Goal: Information Seeking & Learning: Learn about a topic

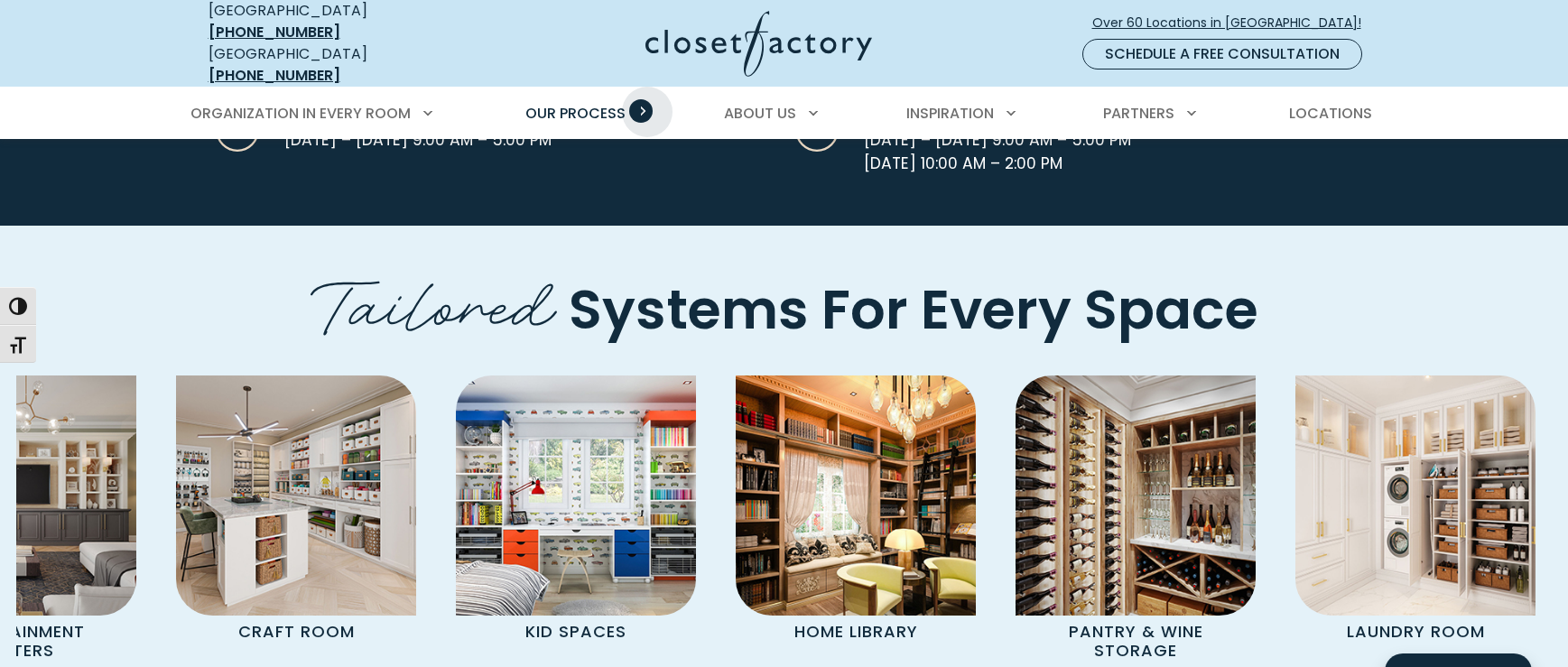
click at [647, 99] on span "Primary Menu" at bounding box center [641, 111] width 24 height 24
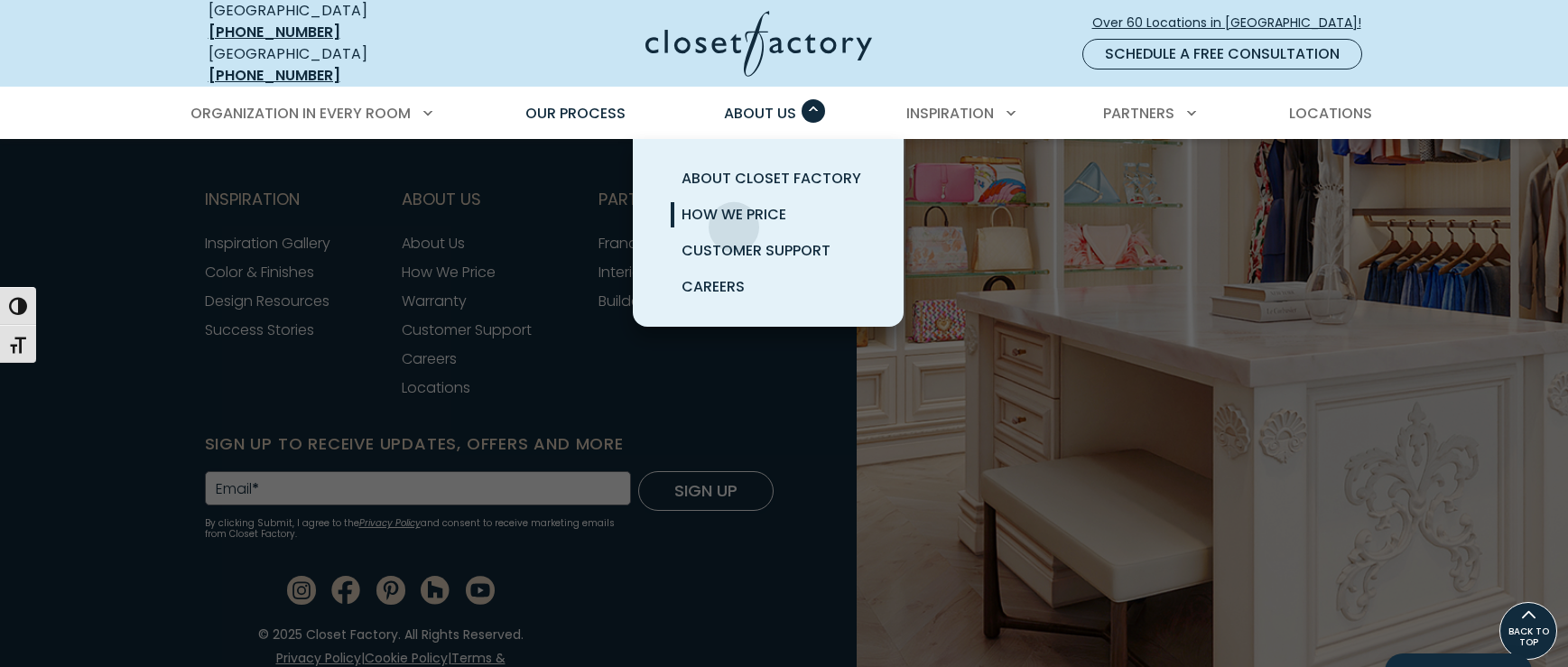
click at [731, 204] on span "How We Price" at bounding box center [734, 214] width 105 height 21
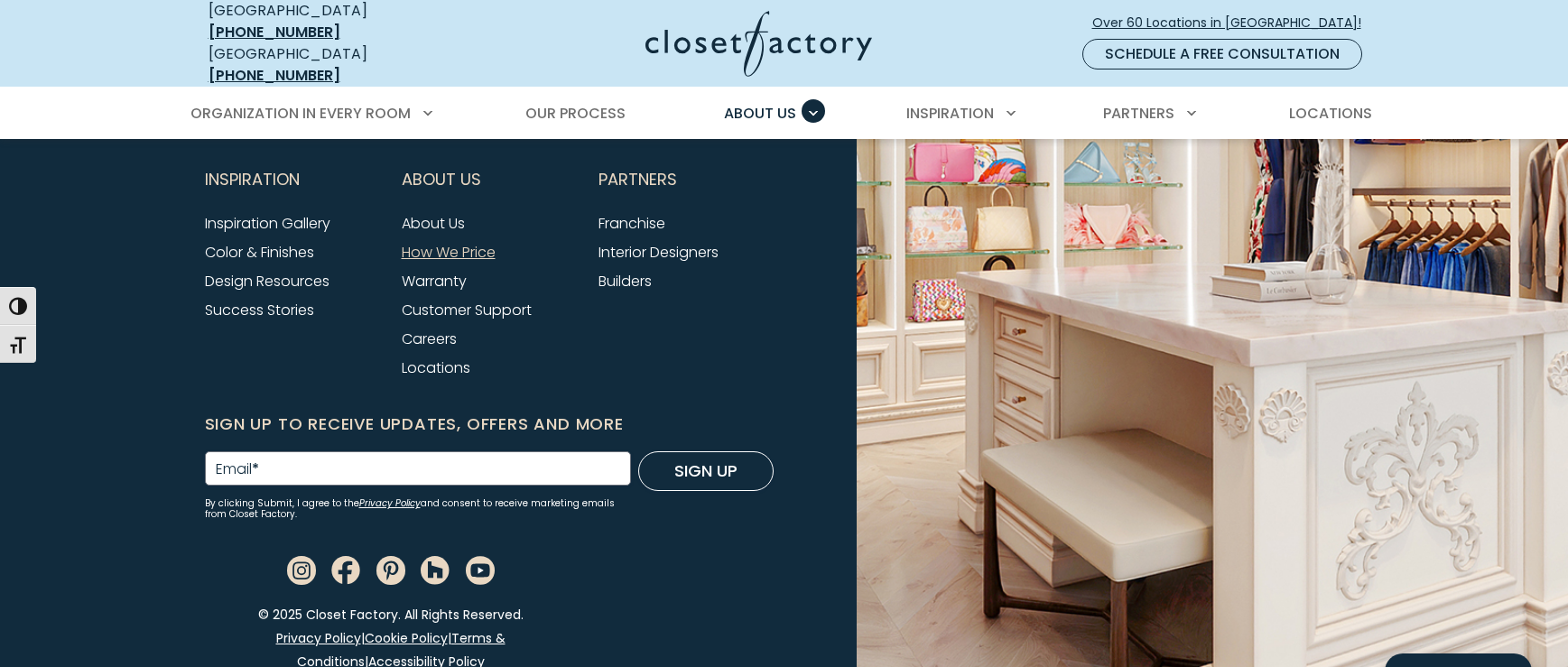
scroll to position [4074, 0]
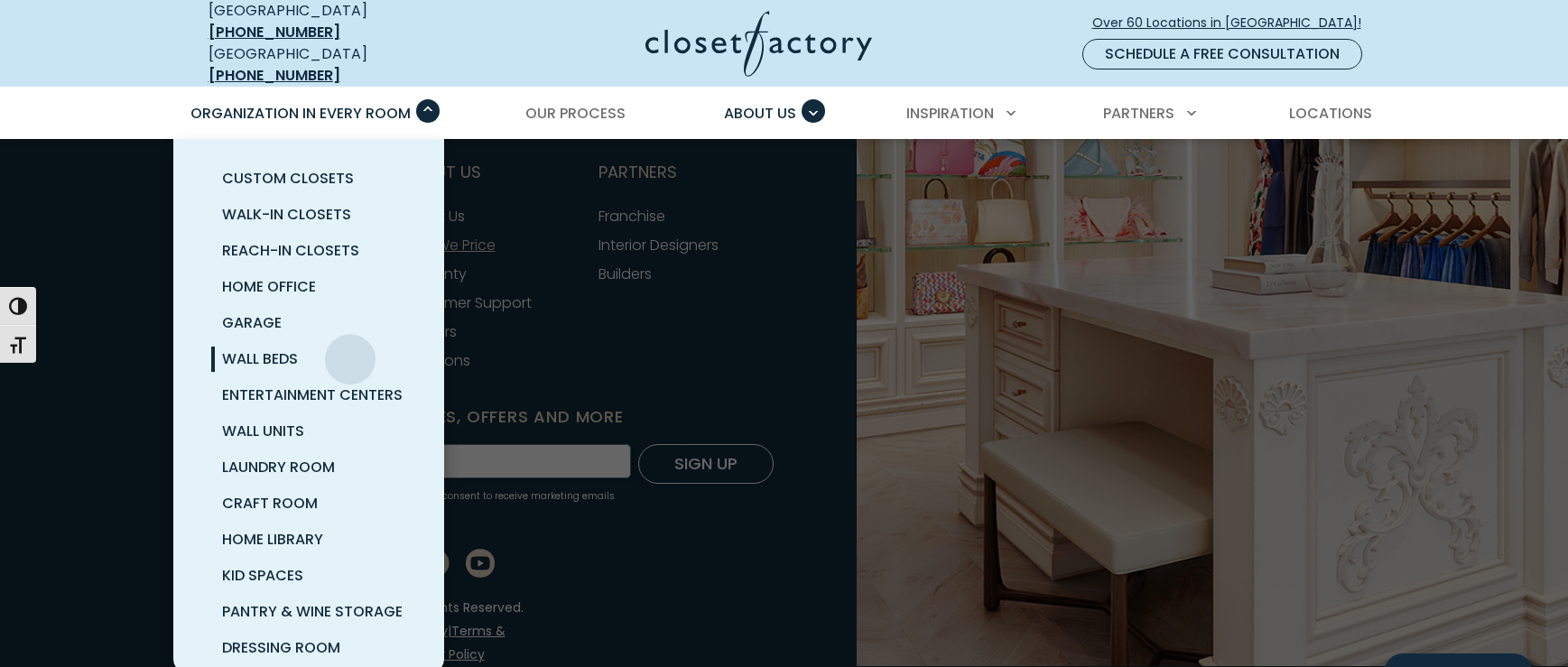
click at [350, 346] on link "Wall Beds" at bounding box center [331, 359] width 271 height 36
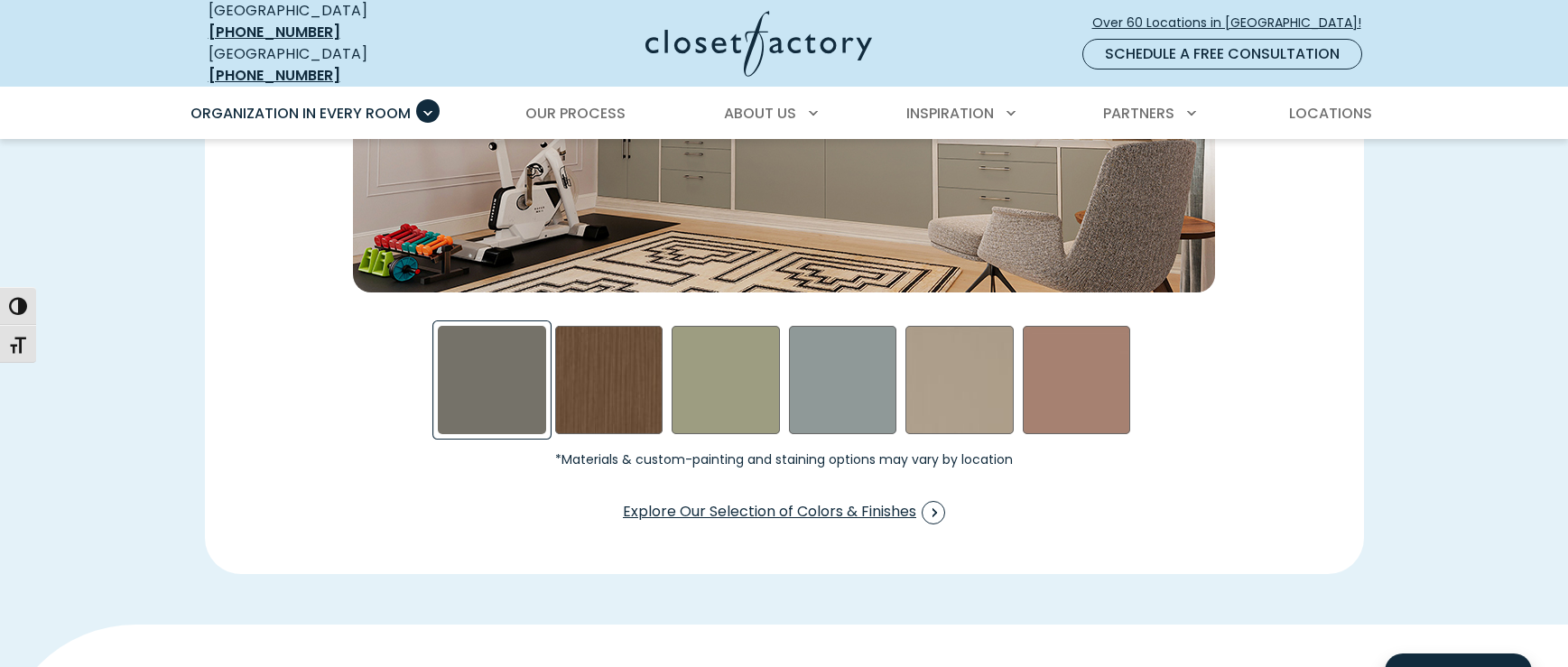
scroll to position [2918, 0]
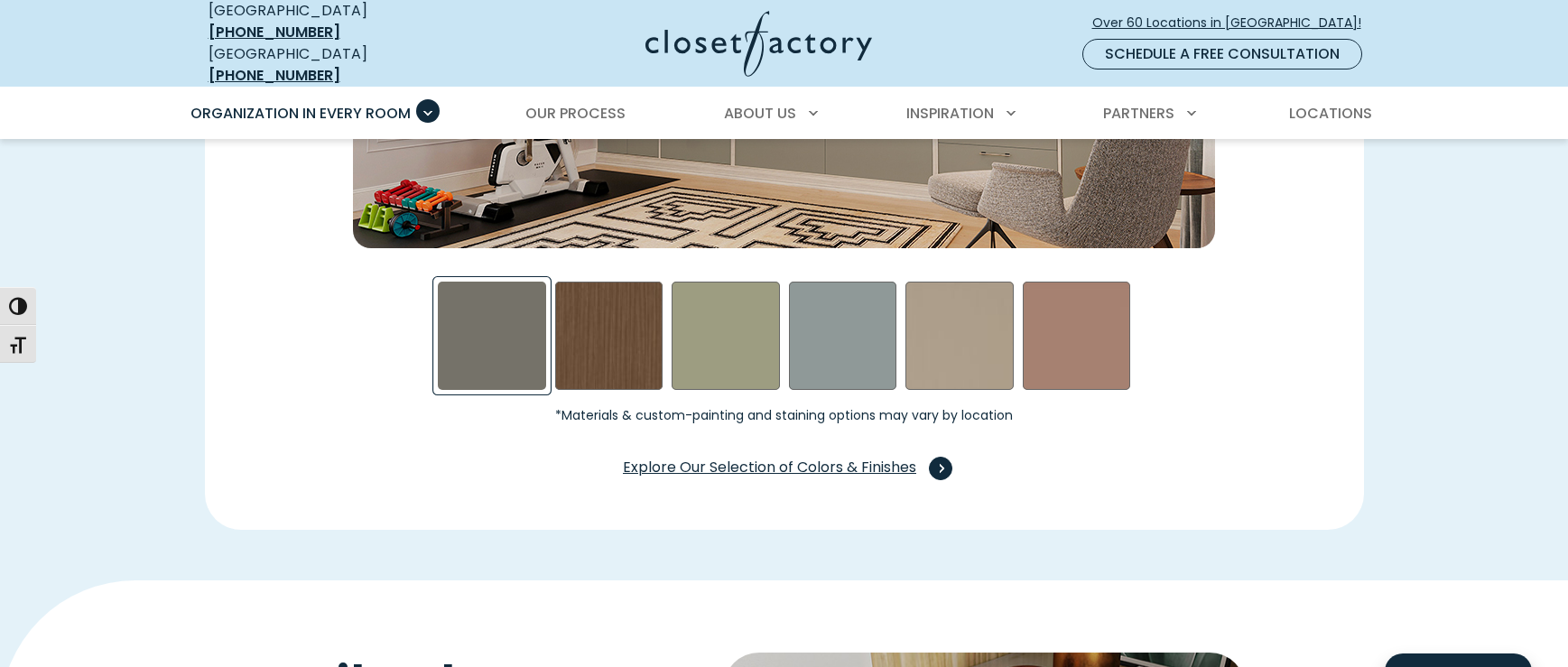
click at [743, 456] on span "Explore Our Selection of Colors & Finishes" at bounding box center [784, 468] width 322 height 24
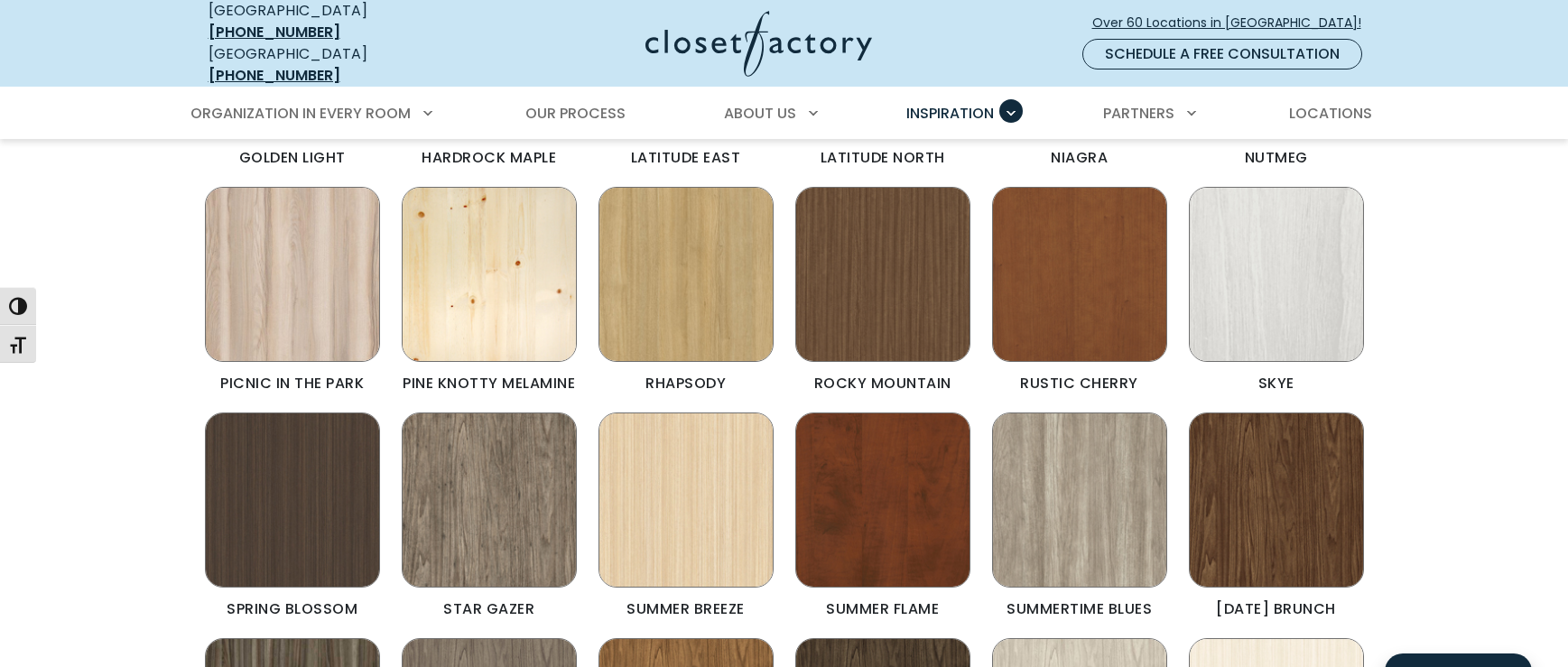
scroll to position [1127, 0]
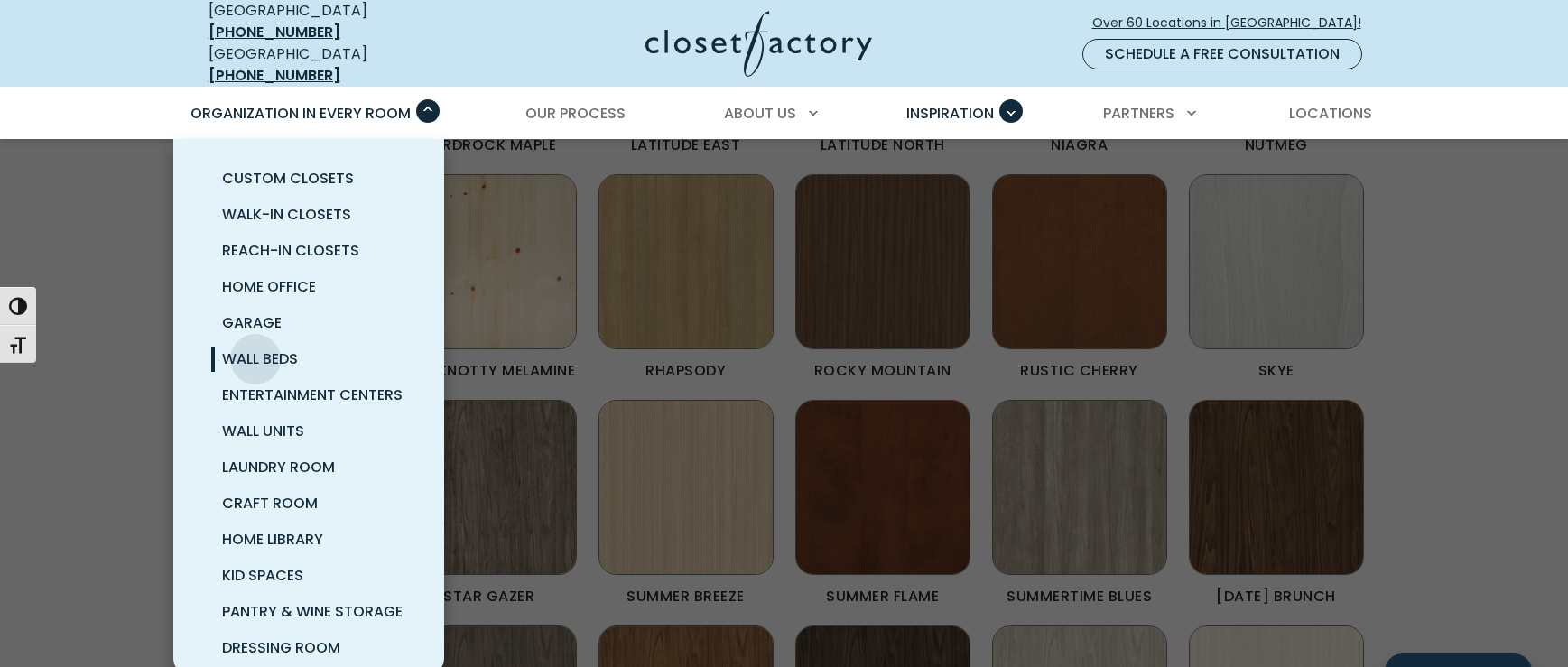
click at [255, 349] on span "Wall Beds" at bounding box center [260, 359] width 76 height 21
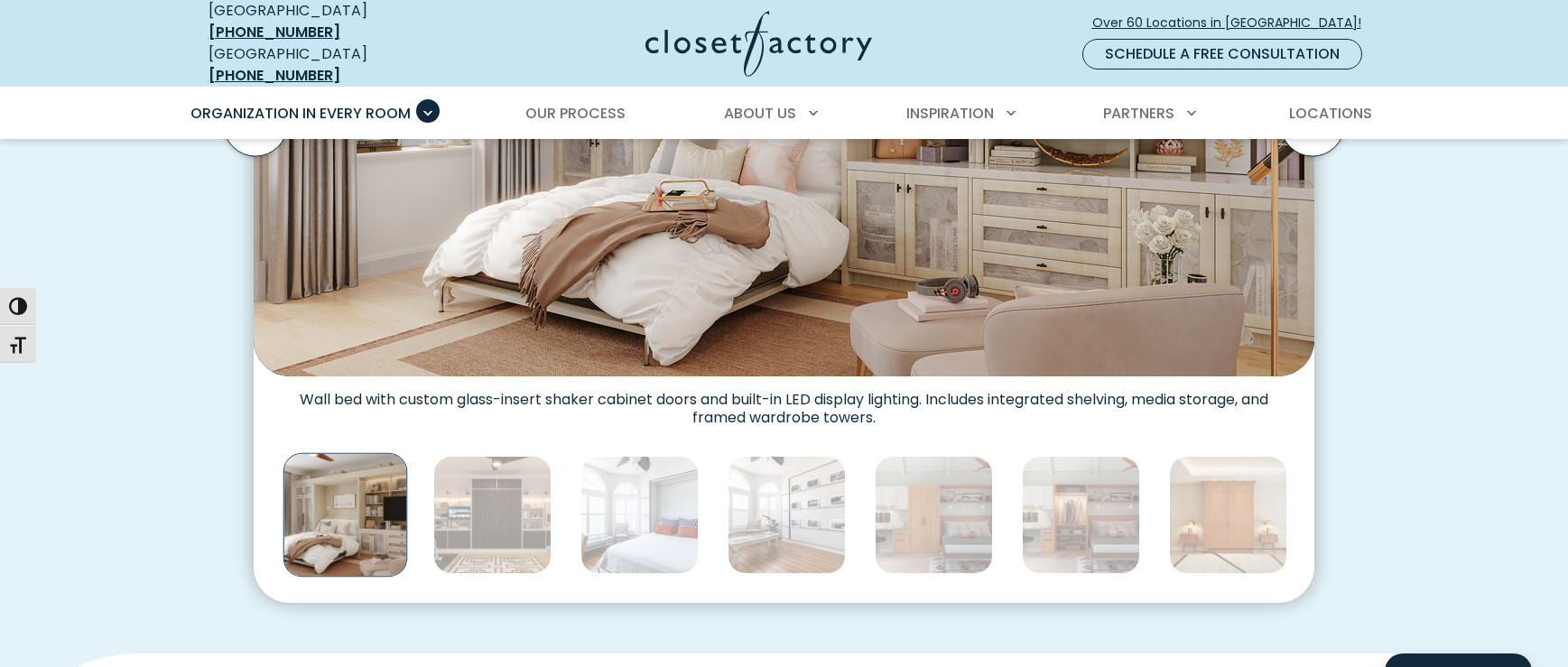
scroll to position [848, 0]
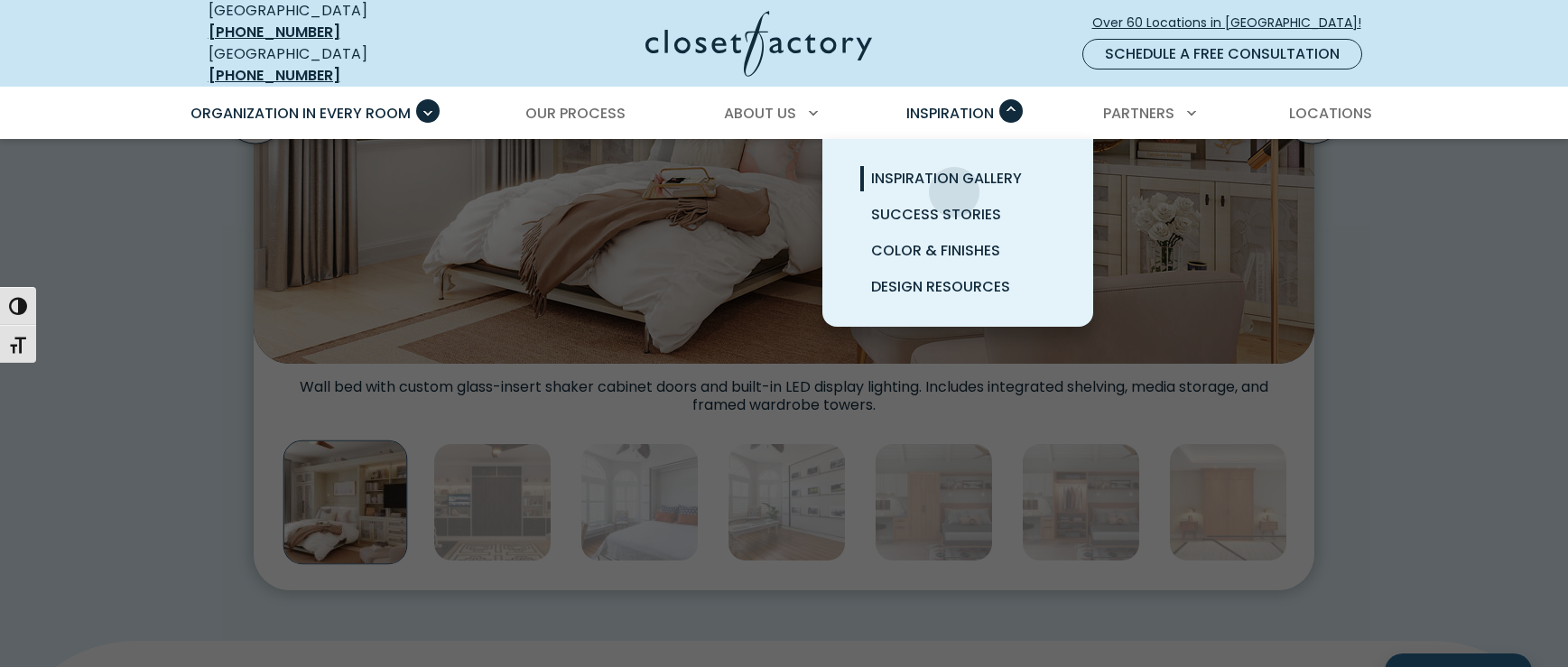
click at [950, 174] on span "Inspiration Gallery" at bounding box center [947, 178] width 151 height 21
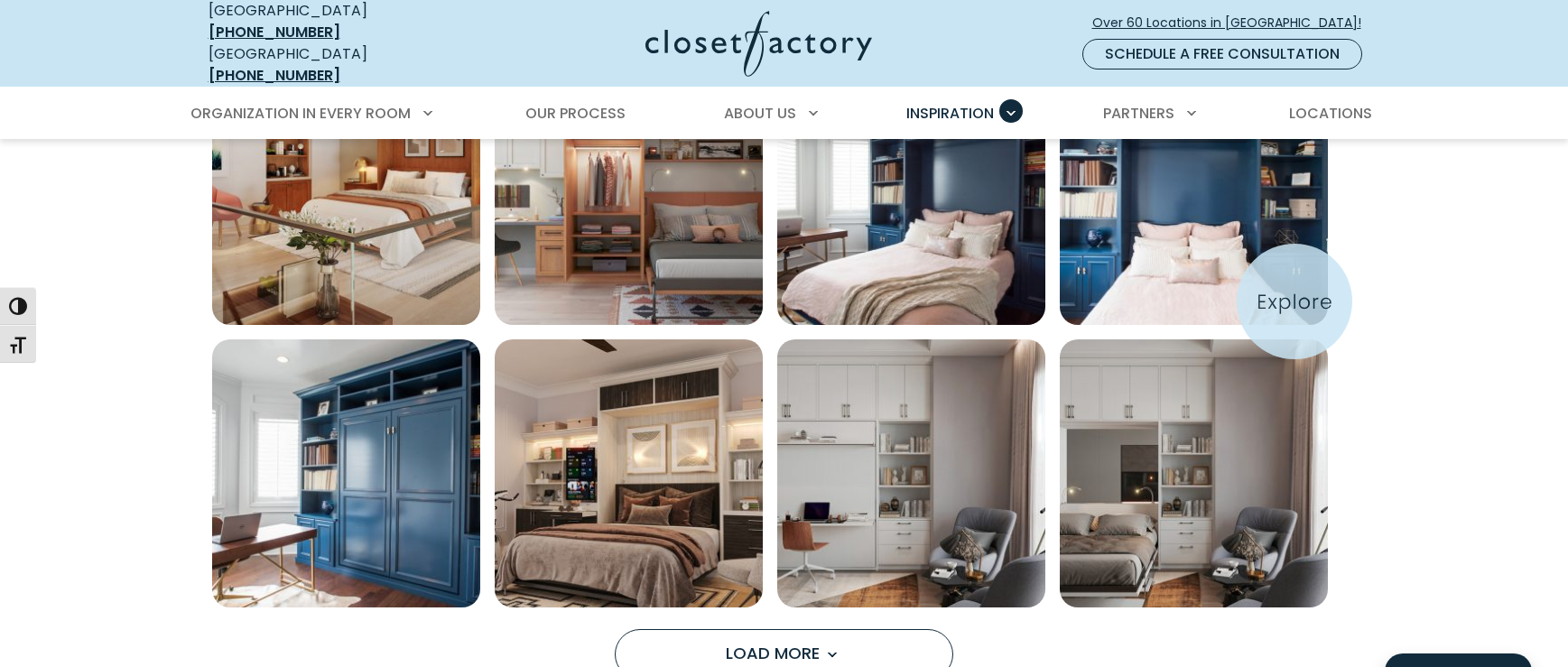
scroll to position [1308, 0]
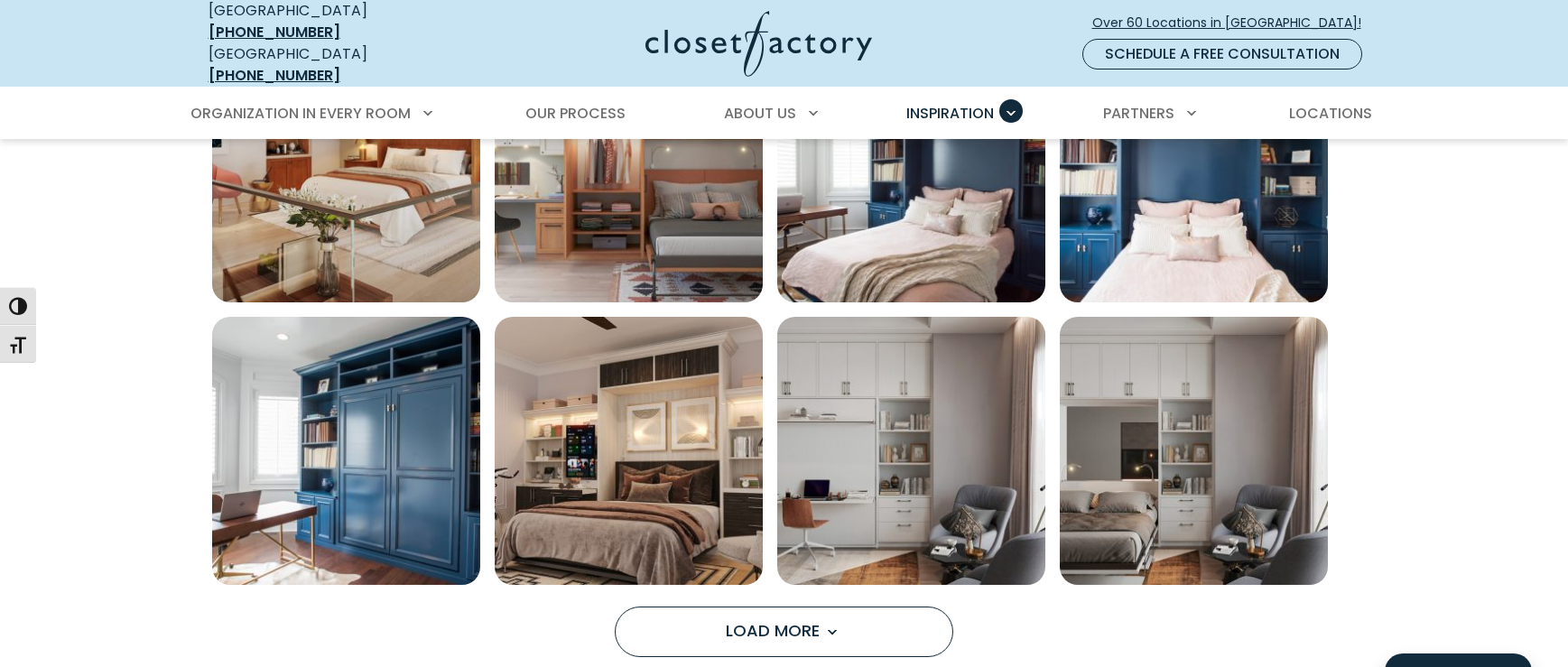
click at [821, 619] on span "Load More" at bounding box center [784, 631] width 117 height 23
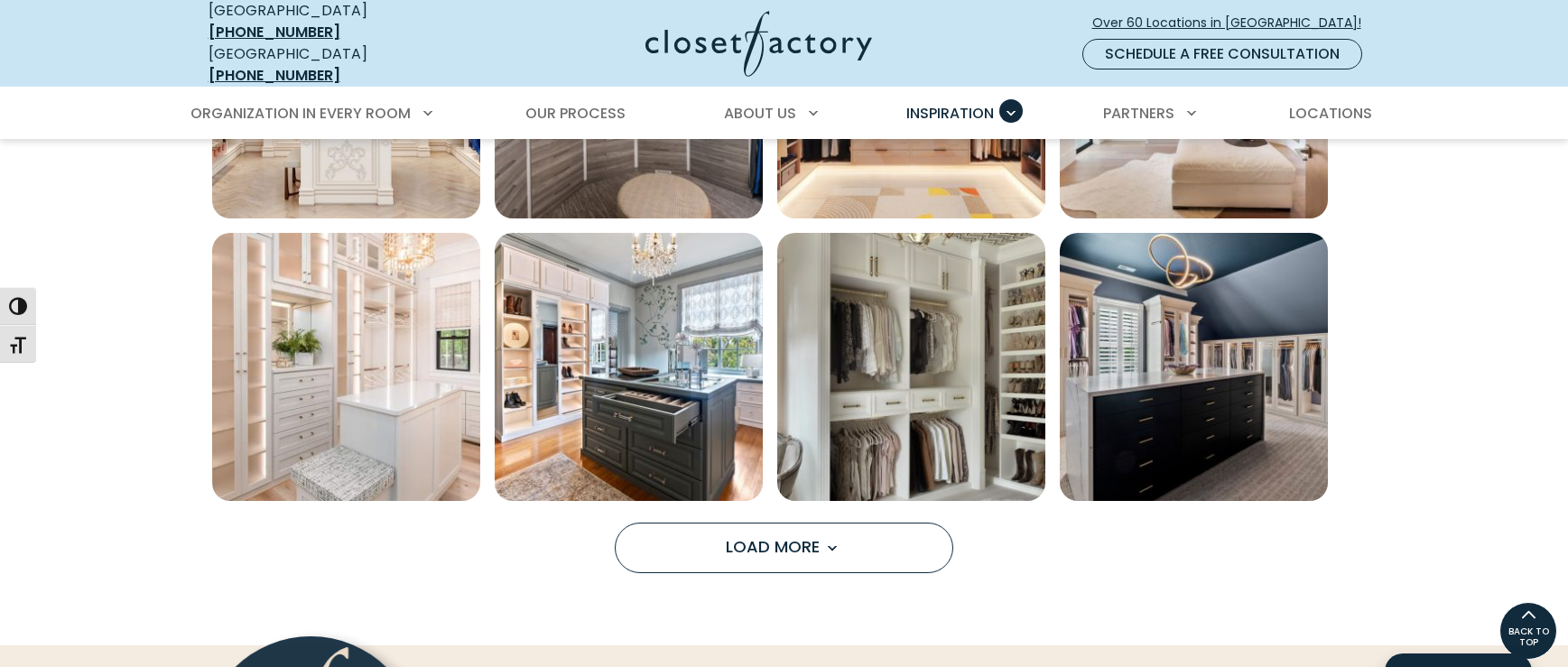
scroll to position [1322, 0]
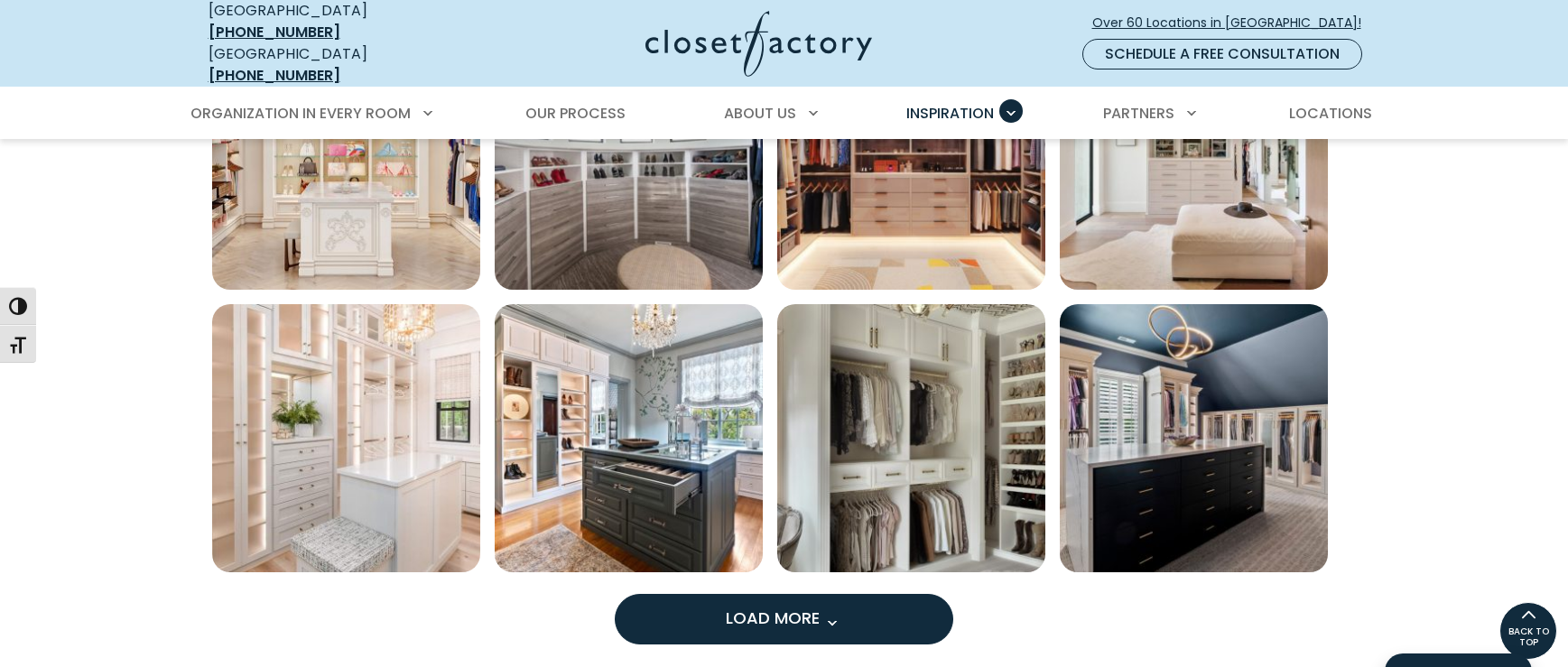
click at [864, 594] on button "Load More" at bounding box center [784, 618] width 338 height 51
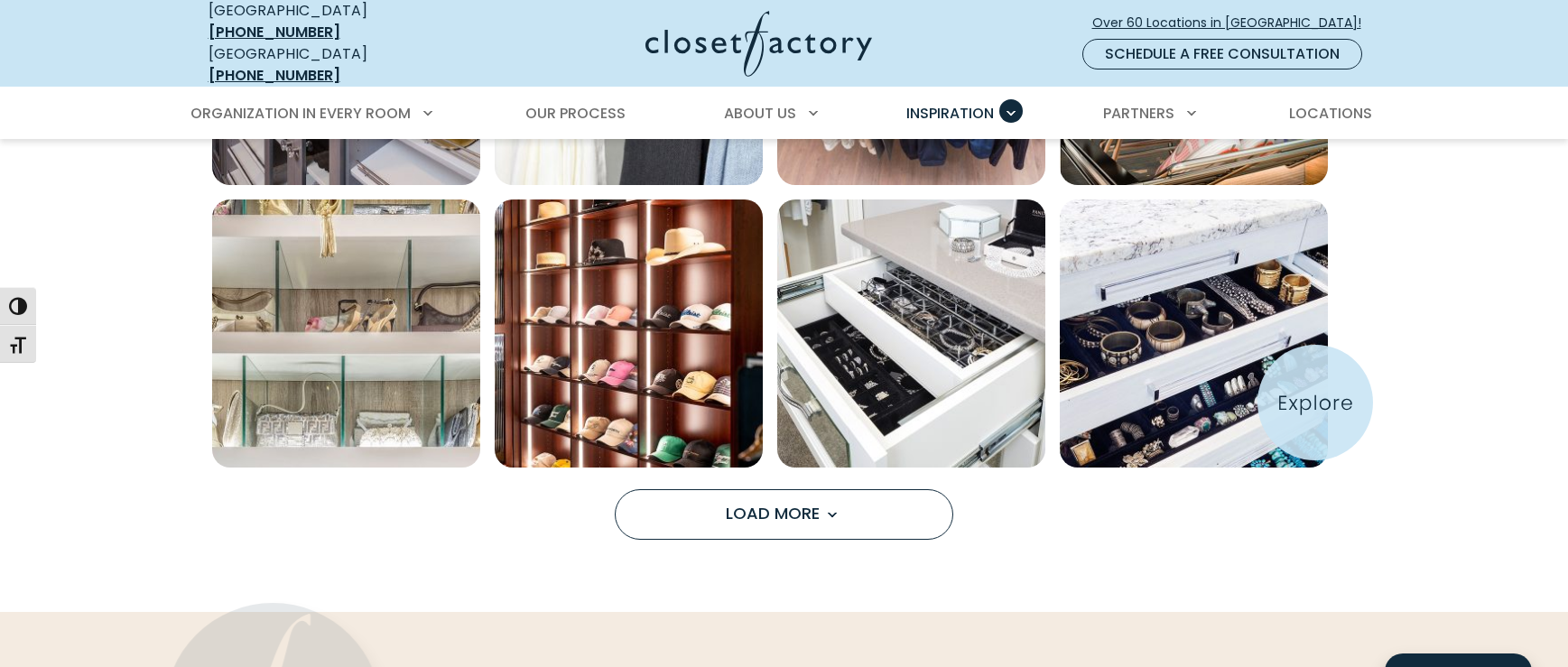
scroll to position [1431, 0]
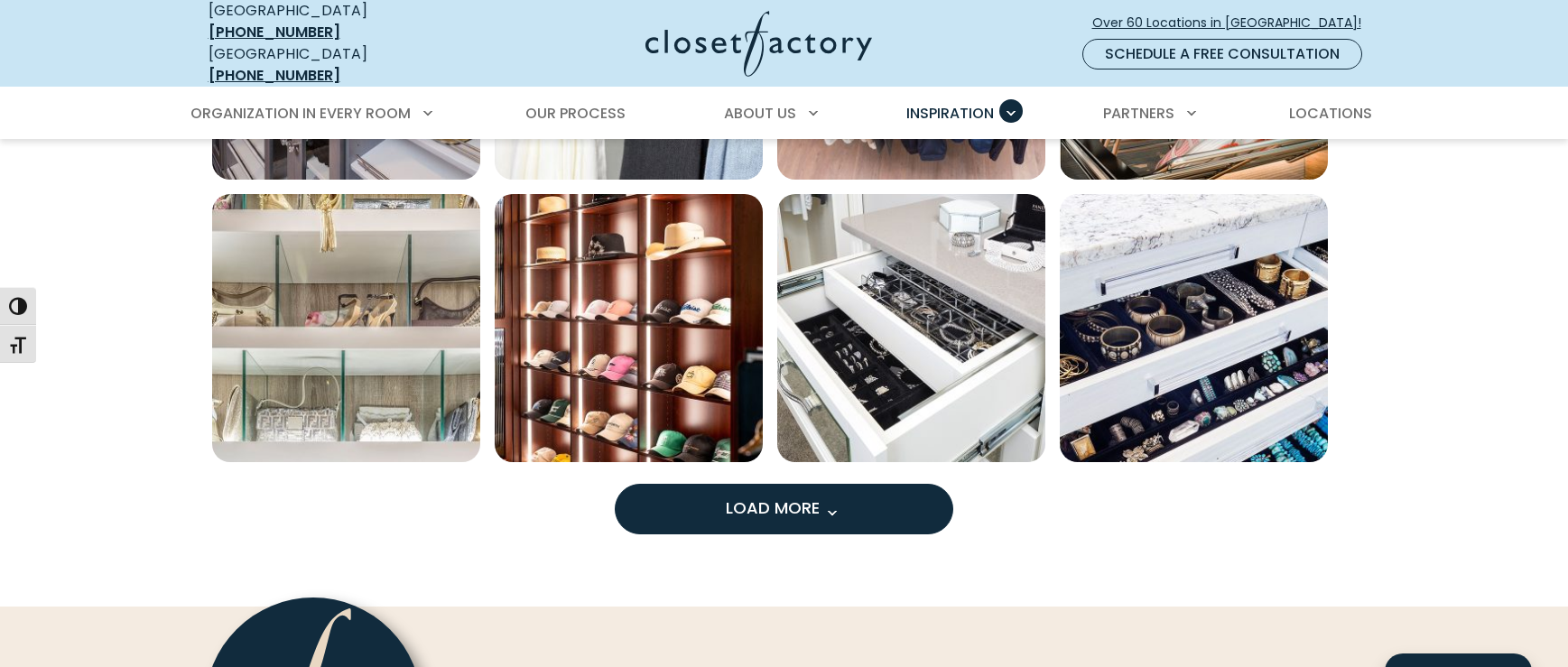
click at [774, 496] on span "Load More" at bounding box center [784, 508] width 117 height 23
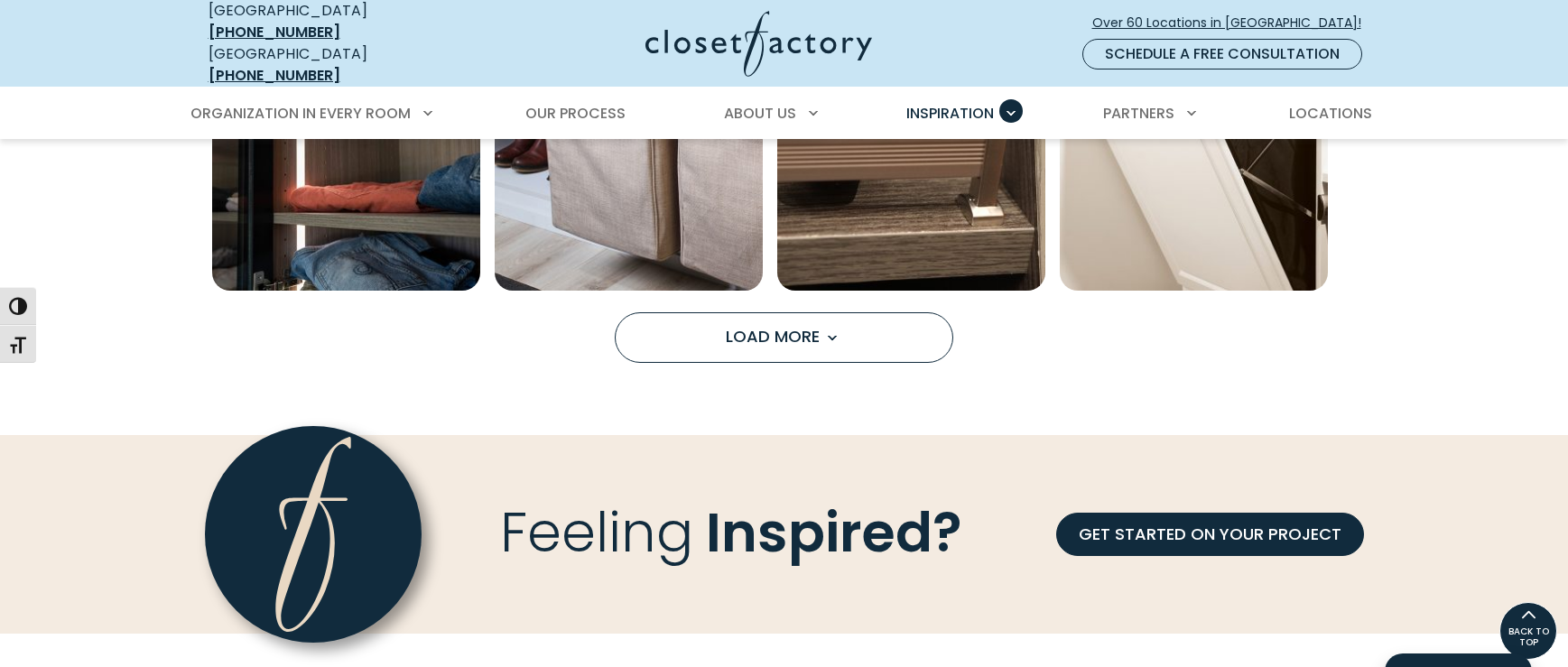
scroll to position [2723, 0]
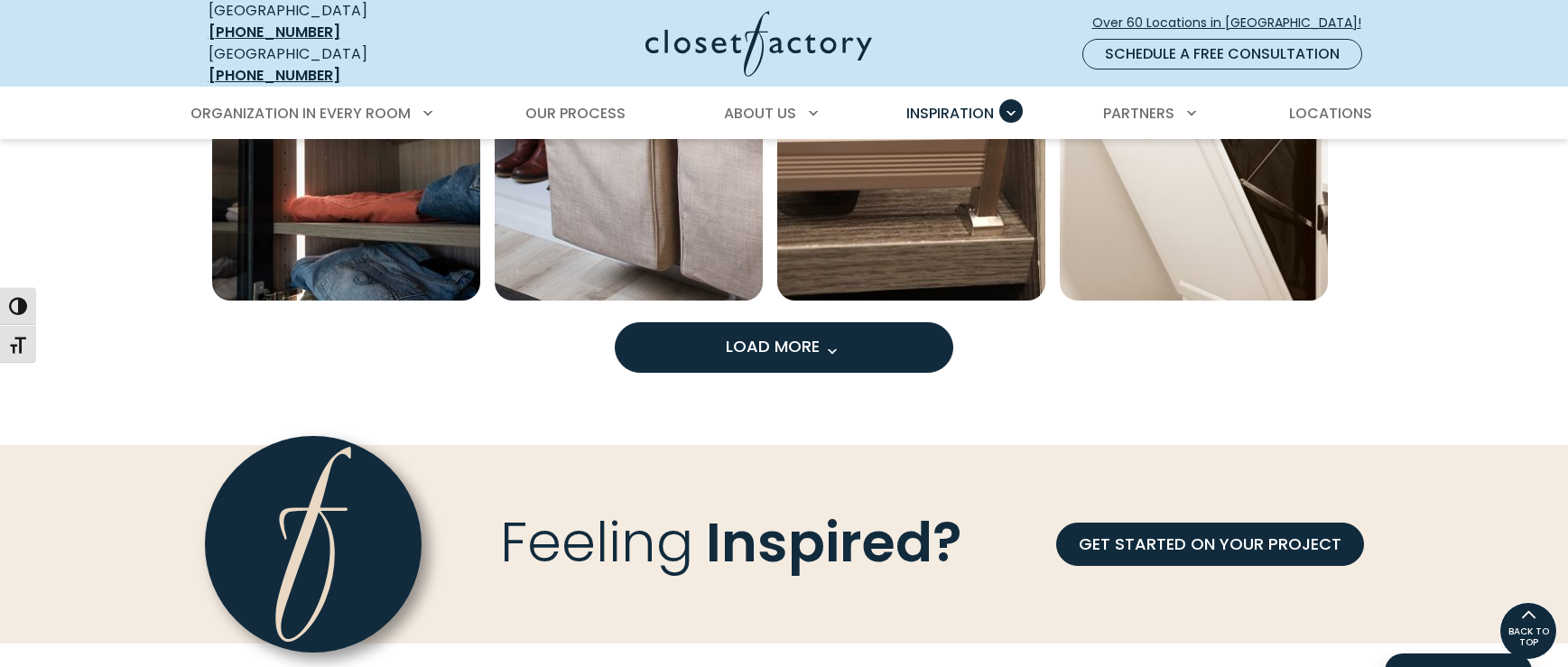
click at [764, 338] on span "Load More" at bounding box center [784, 346] width 117 height 23
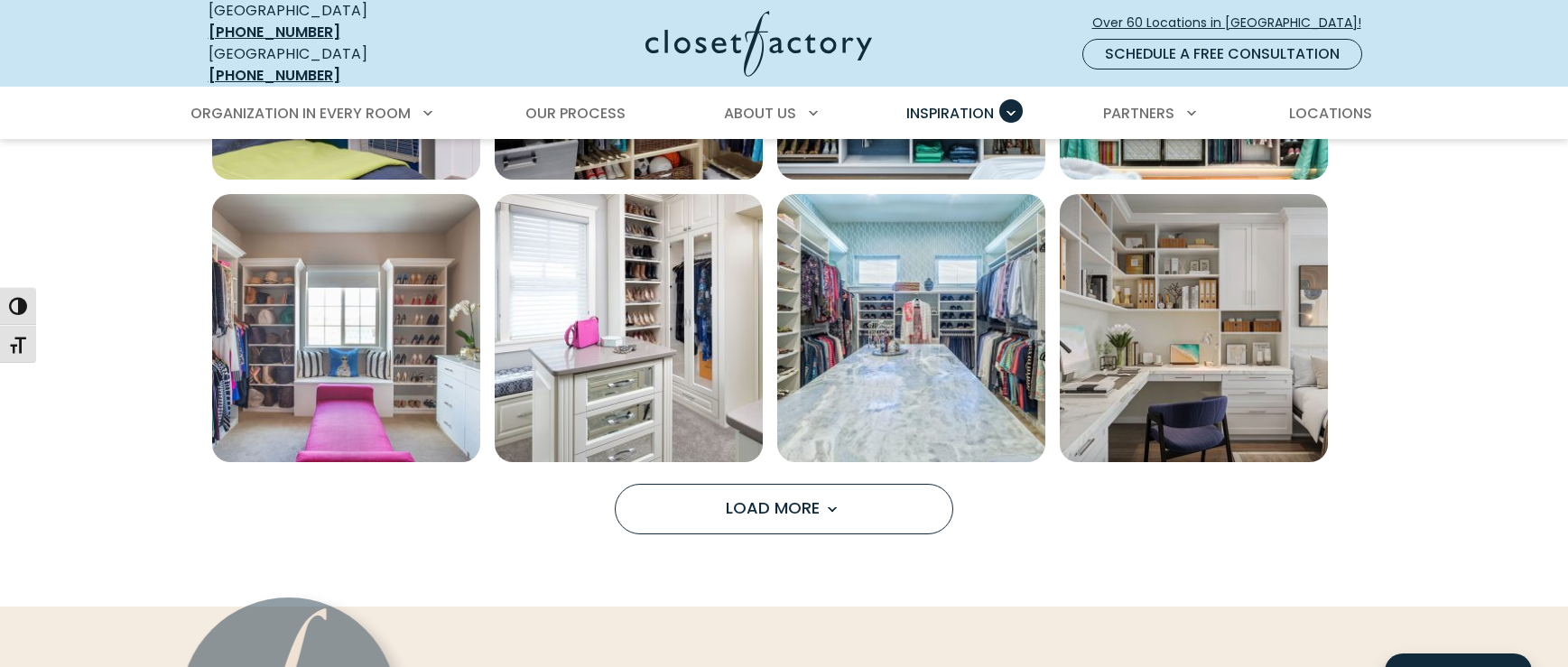
scroll to position [1436, 0]
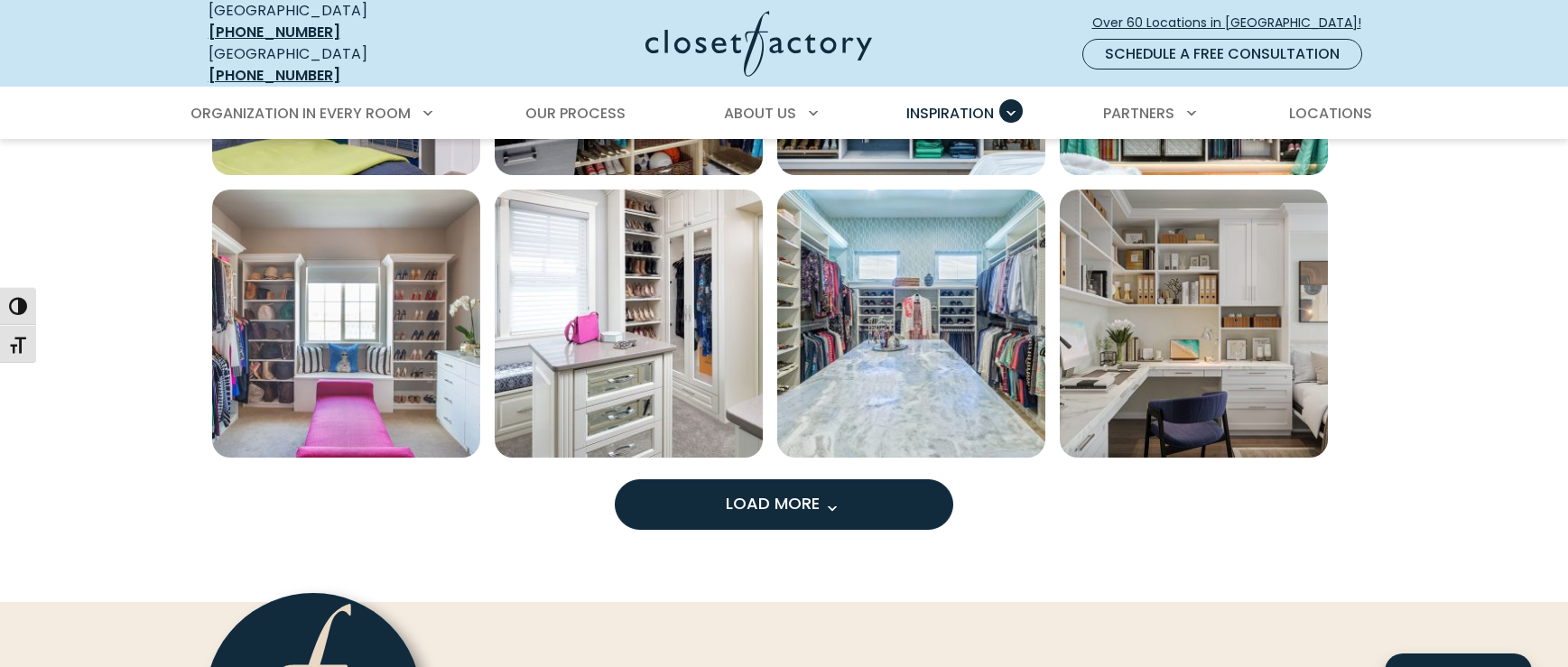
click at [679, 479] on button "Load More" at bounding box center [784, 504] width 338 height 51
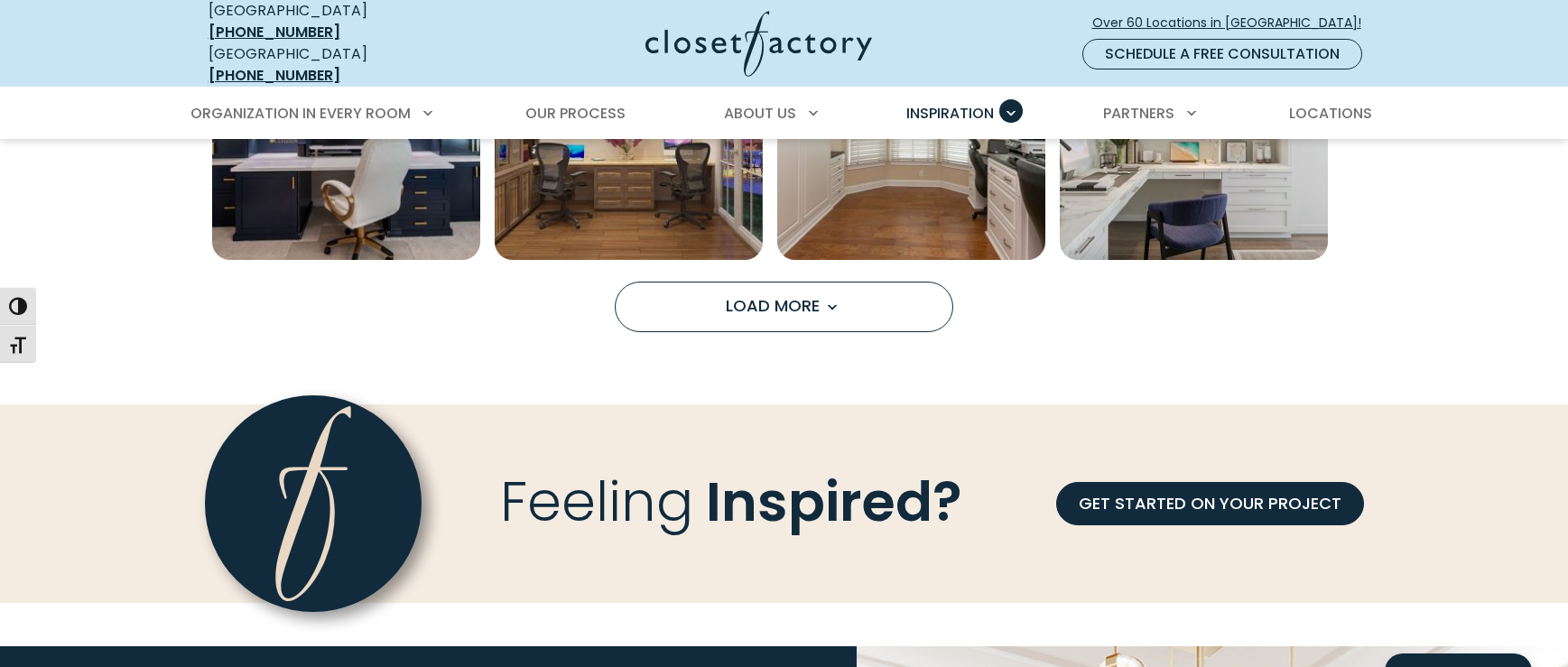
scroll to position [2766, 0]
